Goal: Communication & Community: Answer question/provide support

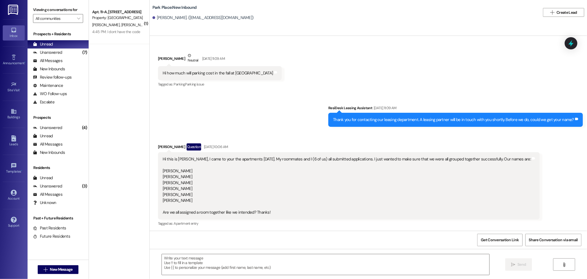
scroll to position [1272, 0]
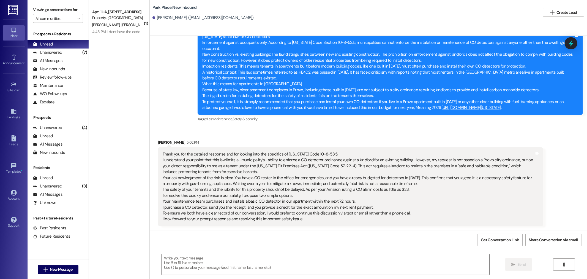
click at [163, 261] on textarea at bounding box center [326, 264] width 328 height 21
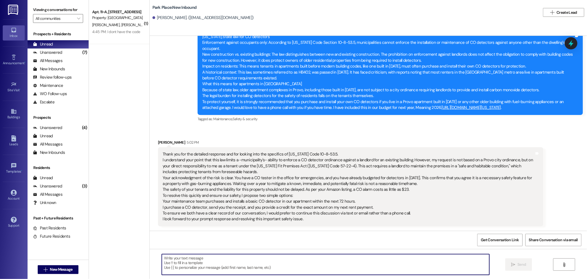
click at [167, 260] on textarea at bounding box center [326, 264] width 328 height 21
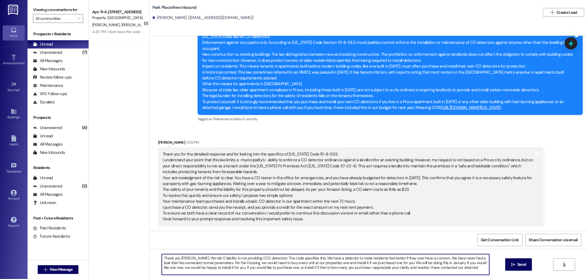
drag, startPoint x: 454, startPoint y: 267, endPoint x: 444, endPoint y: 266, distance: 10.2
click at [444, 266] on textarea "Thank you [PERSON_NAME]. We risk 0 liability in not providing CO2 detectors. Th…" at bounding box center [326, 264] width 328 height 21
click at [209, 258] on textarea "Thank you [PERSON_NAME]. We risk 0 liability in not providing CO2 detectors. Th…" at bounding box center [326, 264] width 328 height 21
click at [208, 257] on textarea "Thank you [PERSON_NAME]. We risk 0 liability in not providing CO2 detectors. Th…" at bounding box center [326, 264] width 328 height 21
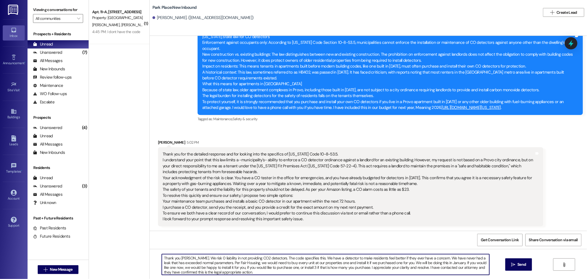
click at [234, 272] on textarea "Thank you [PERSON_NAME]. We risk 0 liability in not providing CO2 detectors. Th…" at bounding box center [326, 264] width 328 height 21
type textarea "Thank you [PERSON_NAME]. We risk 0 liability in not providing CO2 detectors. Th…"
drag, startPoint x: 362, startPoint y: 273, endPoint x: 516, endPoint y: 264, distance: 154.1
click at [516, 264] on span "Send" at bounding box center [521, 264] width 11 height 6
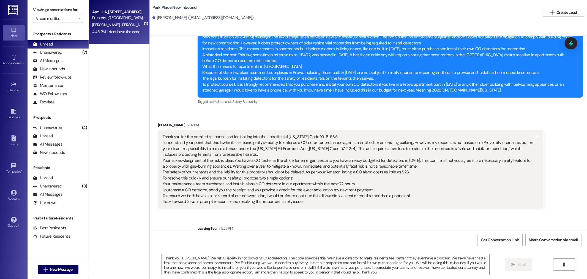
click at [106, 21] on div "Apt. 11~A, [STREET_ADDRESS] Property: [GEOGRAPHIC_DATA]" at bounding box center [118, 15] width 52 height 13
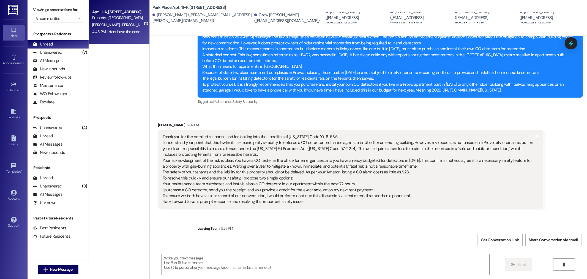
scroll to position [48, 0]
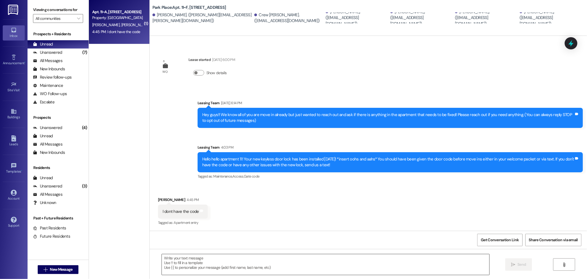
click at [212, 258] on textarea at bounding box center [326, 264] width 328 height 21
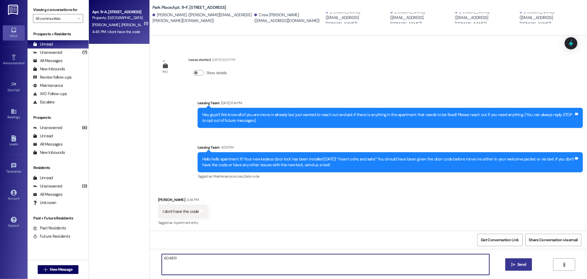
type textarea "604813"
click at [521, 266] on span "Send" at bounding box center [521, 264] width 9 height 6
type textarea "❤️"
click at [517, 264] on span "Send" at bounding box center [521, 264] width 9 height 6
